Goal: Navigation & Orientation: Find specific page/section

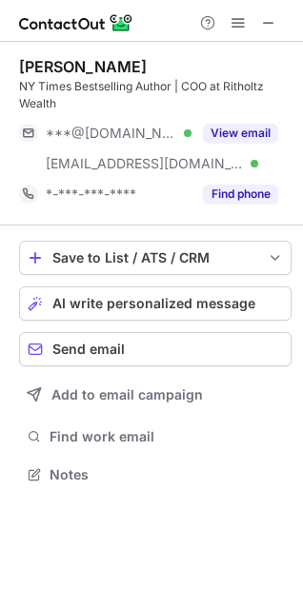
scroll to position [462, 303]
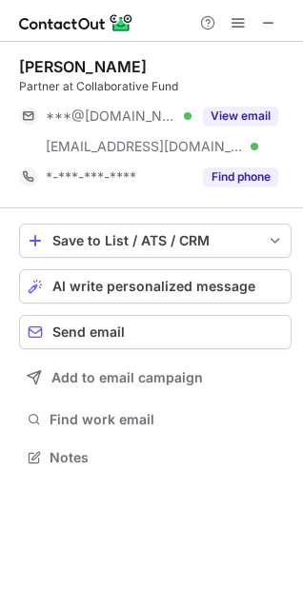
scroll to position [445, 303]
